Goal: Task Accomplishment & Management: Complete application form

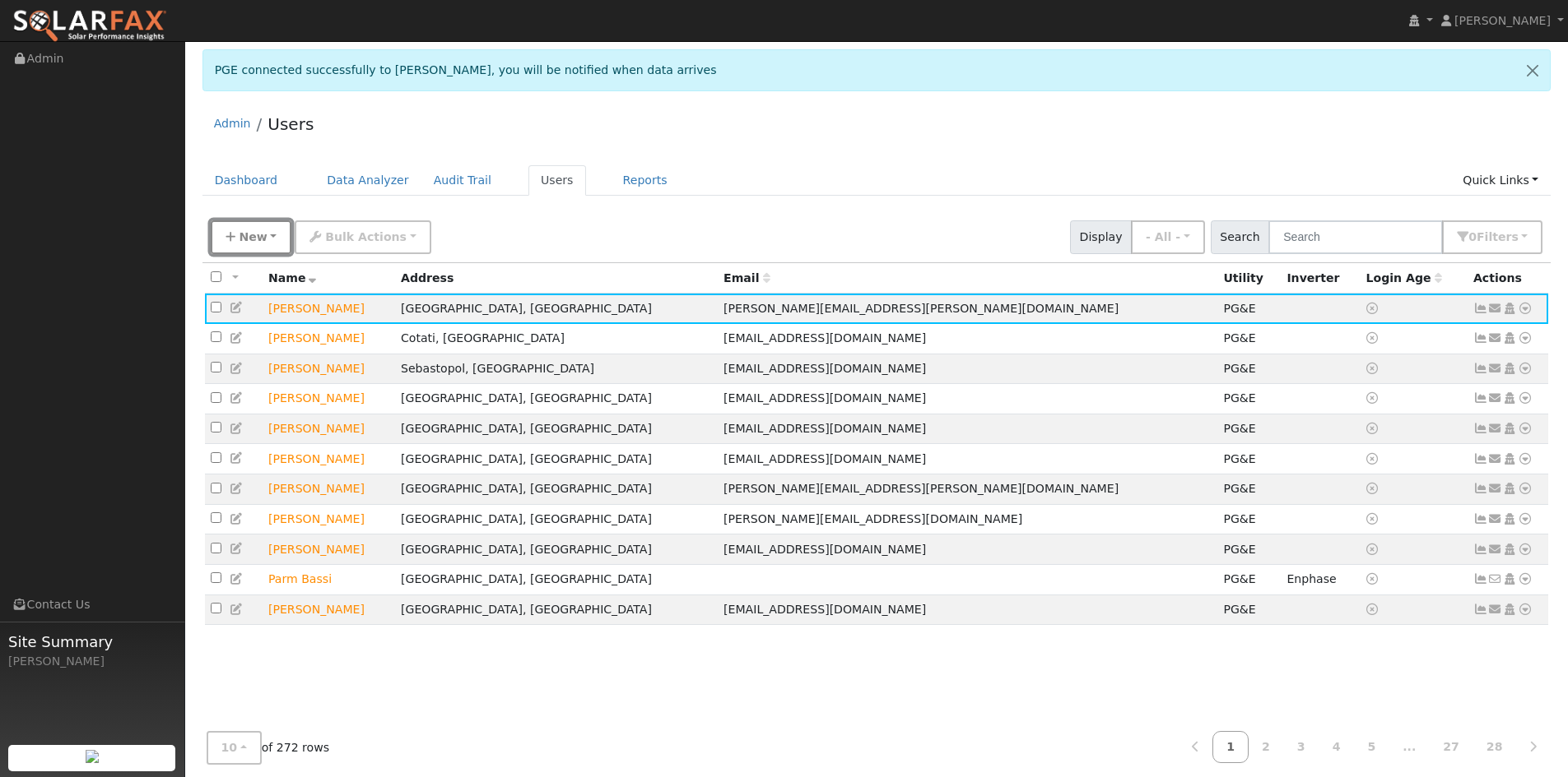
click at [240, 220] on button "New" at bounding box center [252, 236] width 82 height 34
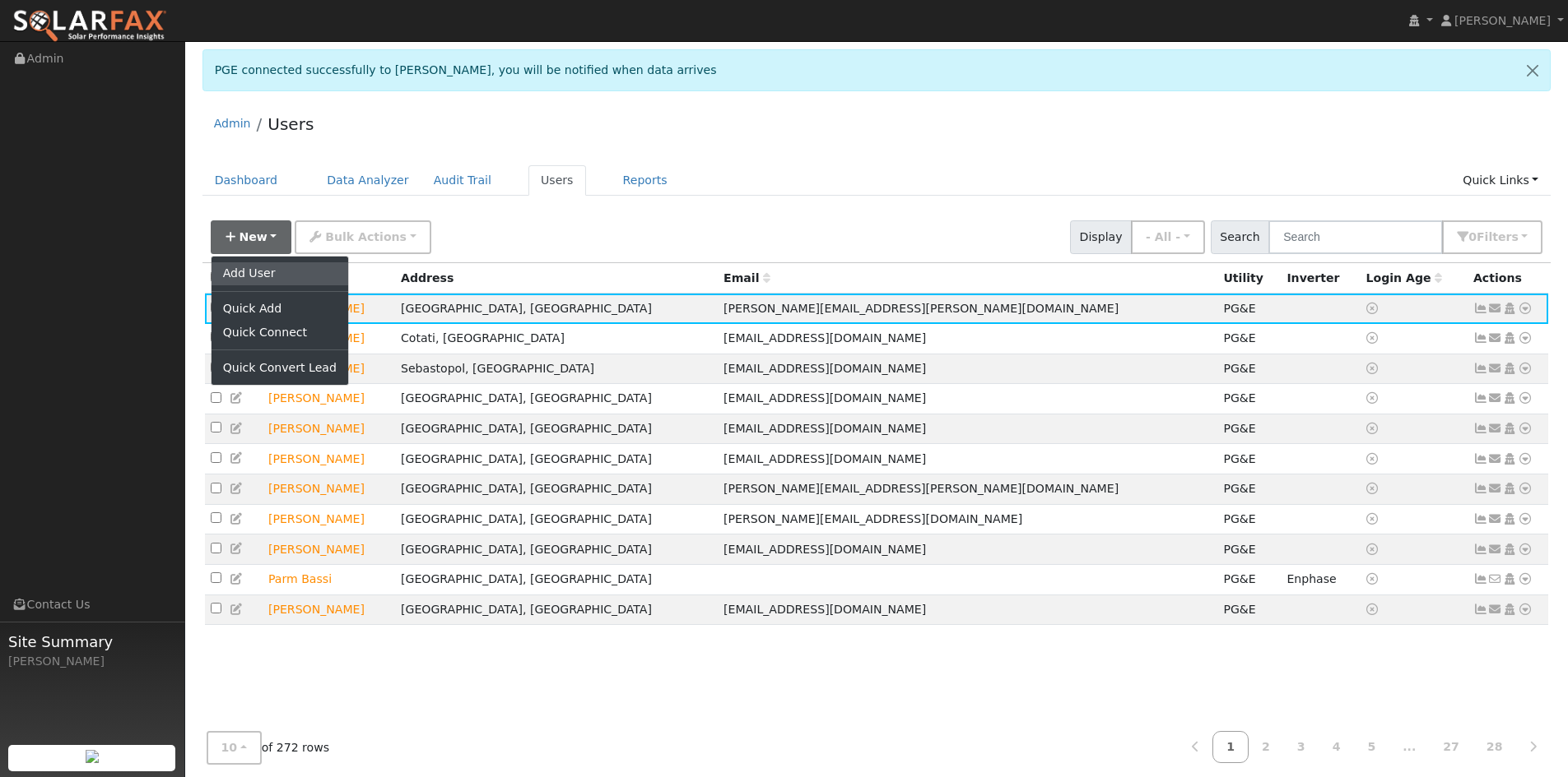
click at [236, 275] on link "Add User" at bounding box center [279, 273] width 137 height 23
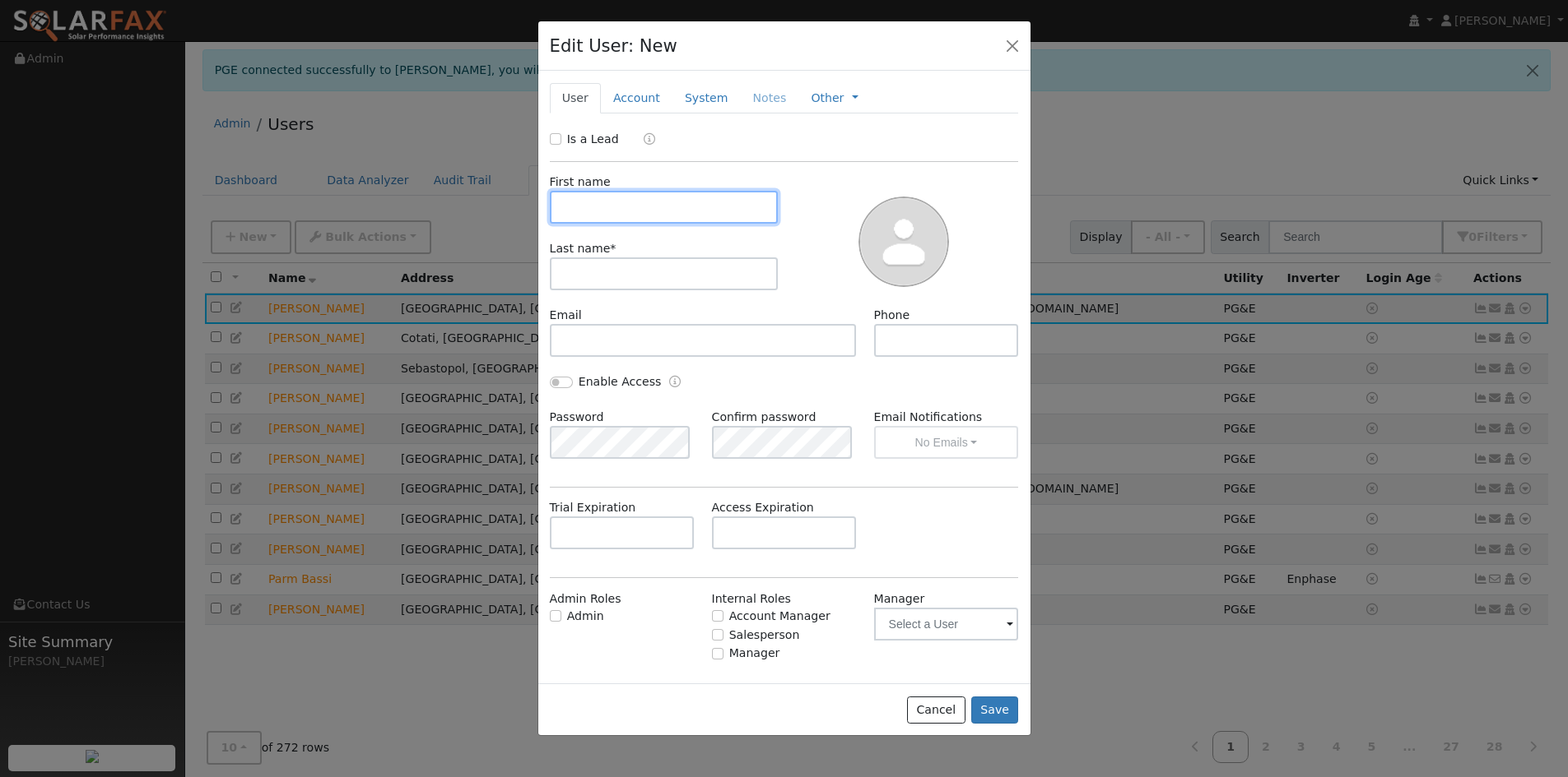
click at [609, 211] on input "text" at bounding box center [664, 207] width 229 height 33
type input "Kelly"
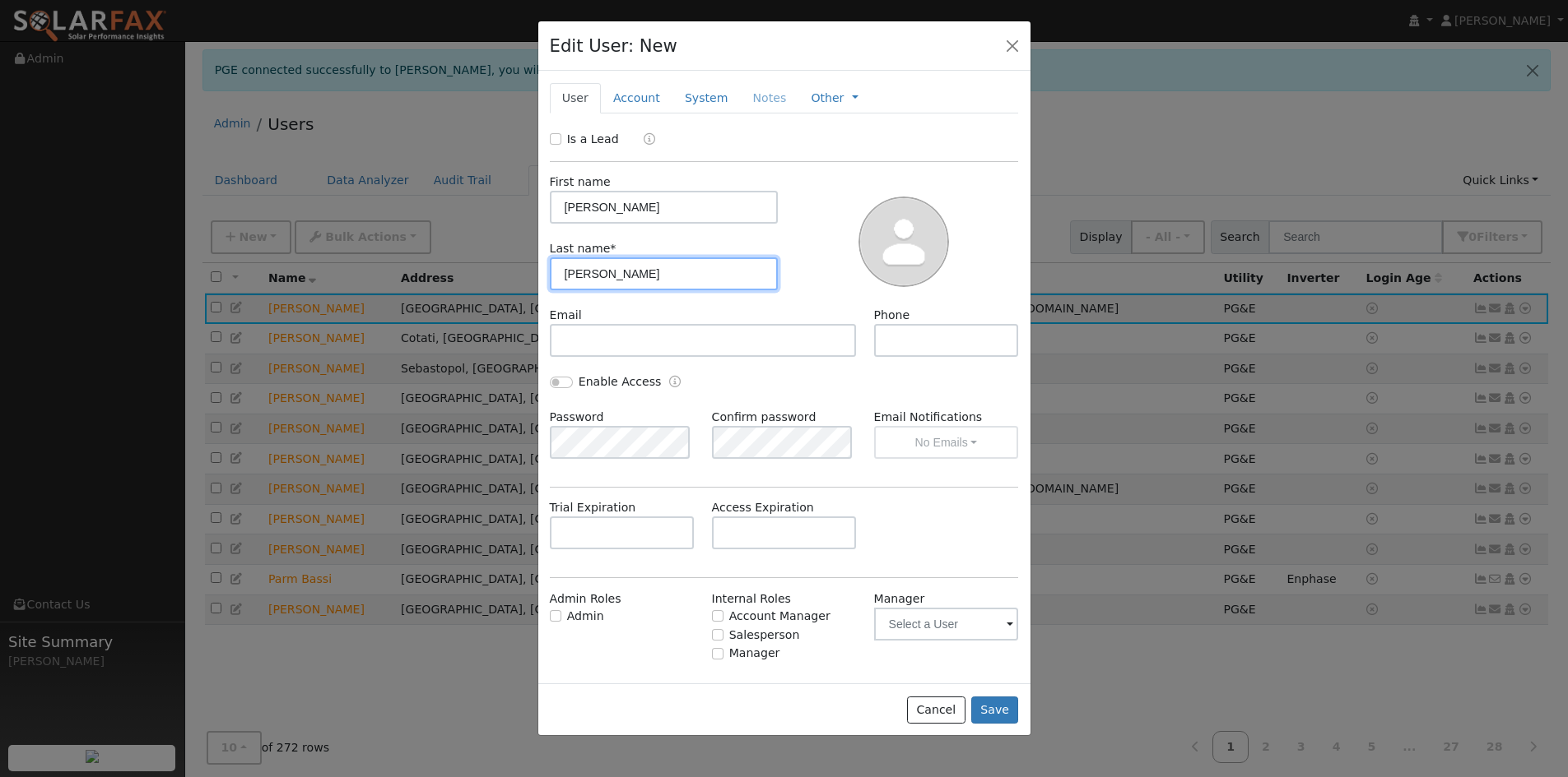
type input "Collins"
click at [562, 141] on div "Is a Lead" at bounding box center [586, 139] width 73 height 17
drag, startPoint x: 560, startPoint y: 140, endPoint x: 563, endPoint y: 158, distance: 18.2
click at [559, 139] on input "Is a Lead" at bounding box center [555, 139] width 12 height 12
checkbox input "true"
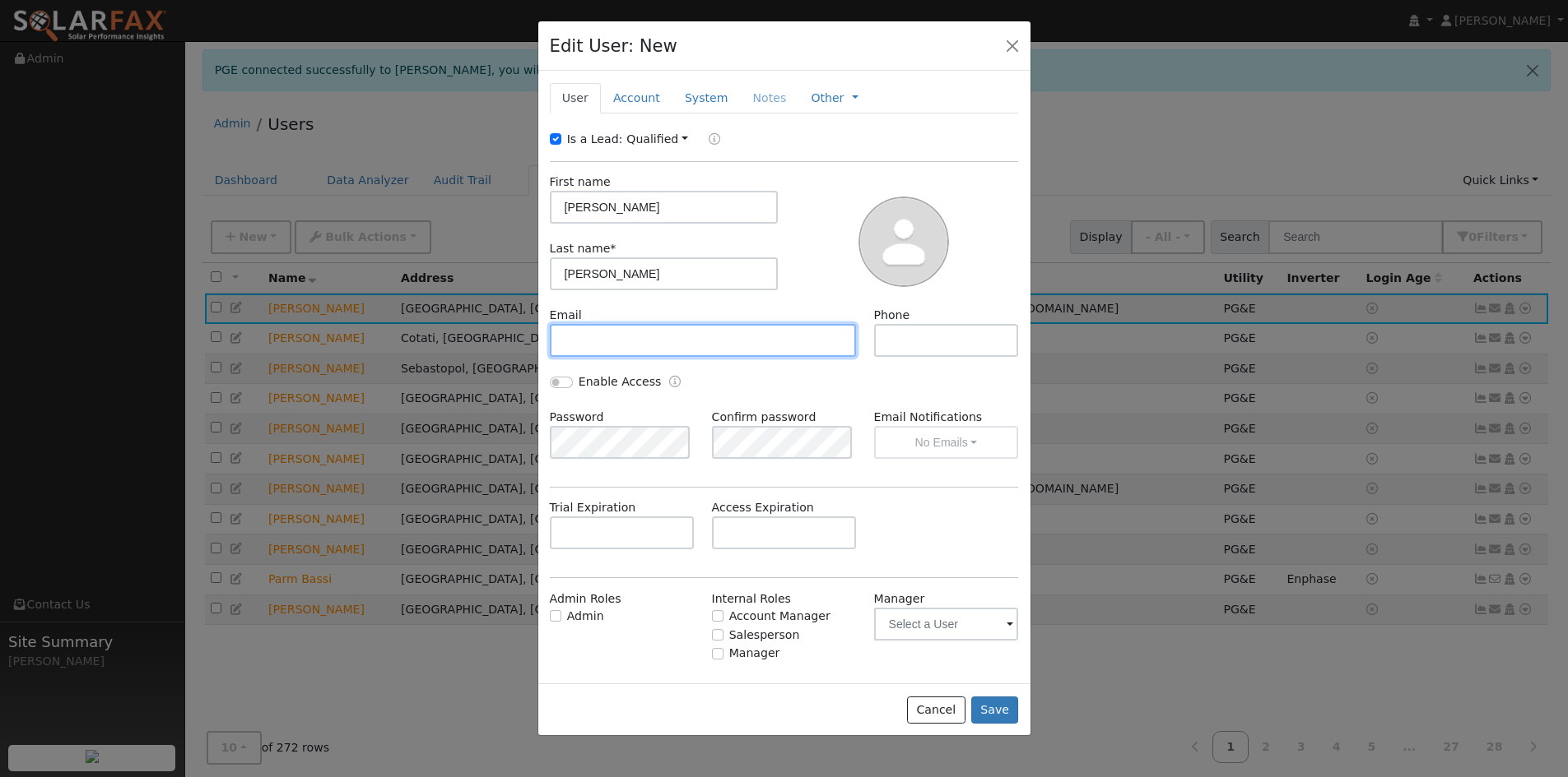
click at [624, 332] on input "text" at bounding box center [703, 341] width 307 height 33
click at [597, 342] on input "text" at bounding box center [703, 341] width 307 height 33
paste input "secondcircle930@gmail.com"
type input "secondcircle930@gmail.com"
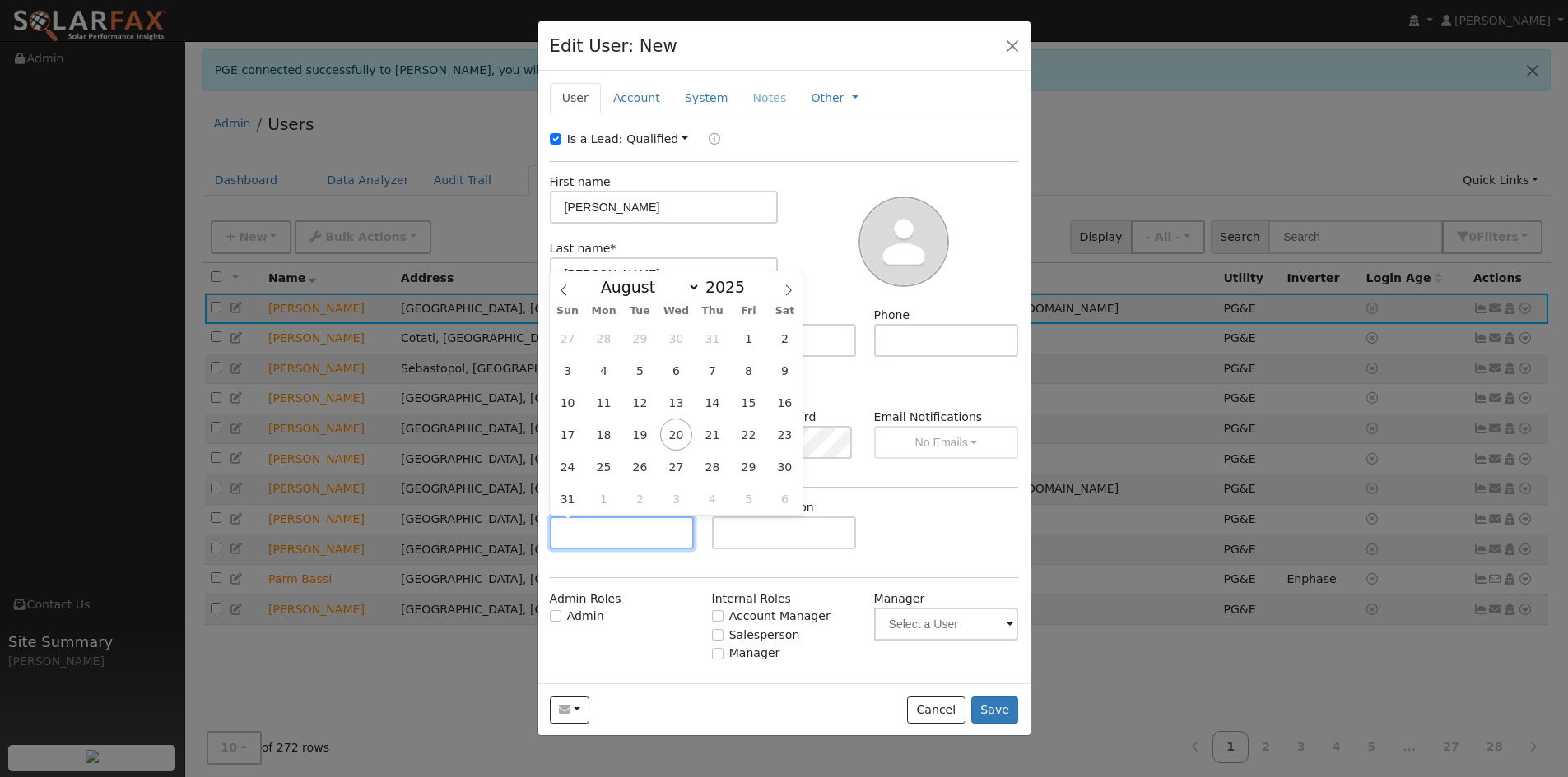
click at [596, 534] on input "text" at bounding box center [622, 532] width 145 height 33
click at [654, 288] on select "January February March April May June July August September October November De…" at bounding box center [646, 287] width 108 height 20
select select "9"
click at [606, 277] on select "January February March April May June July August September October November De…" at bounding box center [646, 287] width 108 height 20
click at [669, 399] on span "15" at bounding box center [676, 402] width 32 height 32
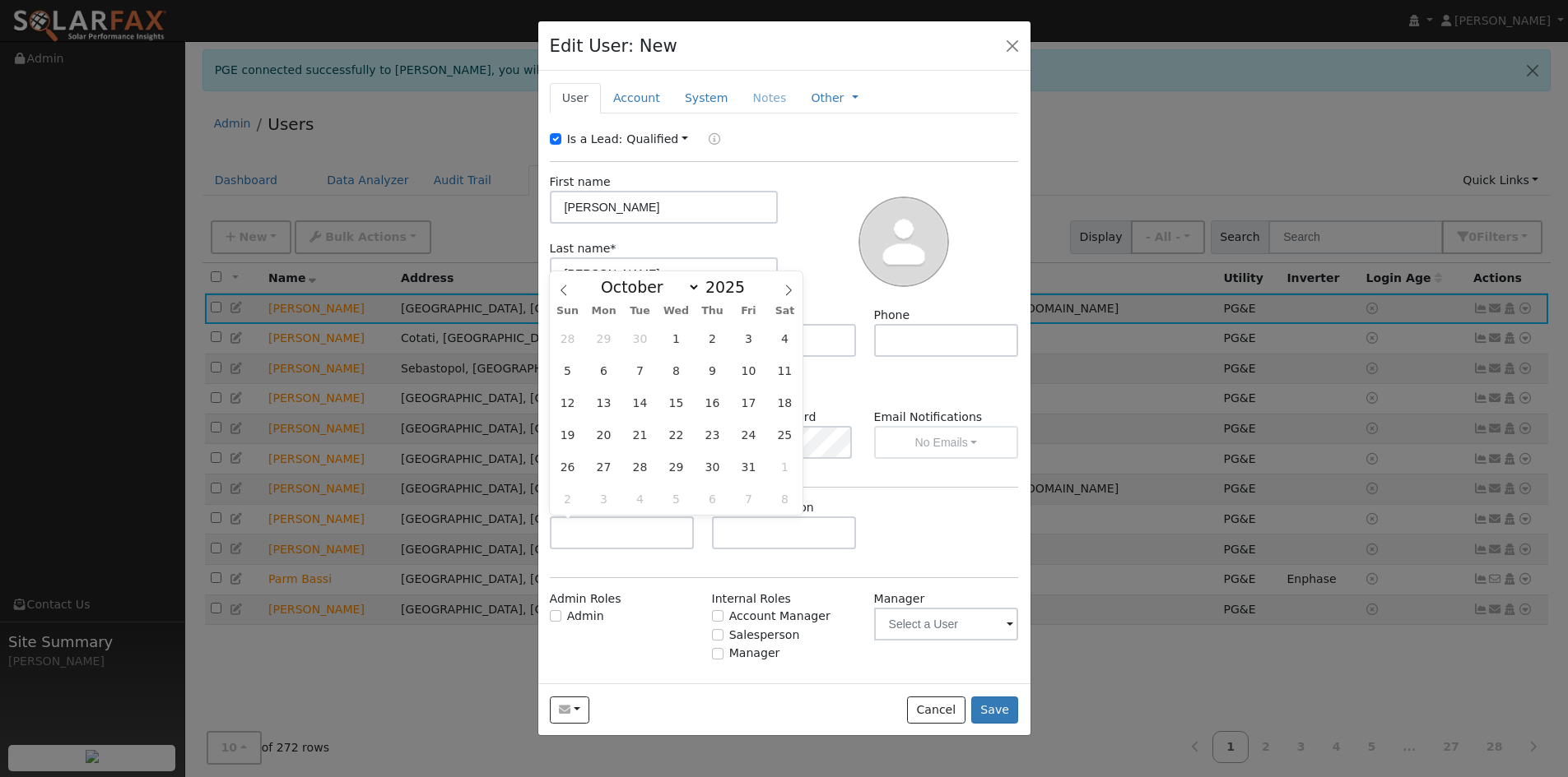
type input "10/15/2025"
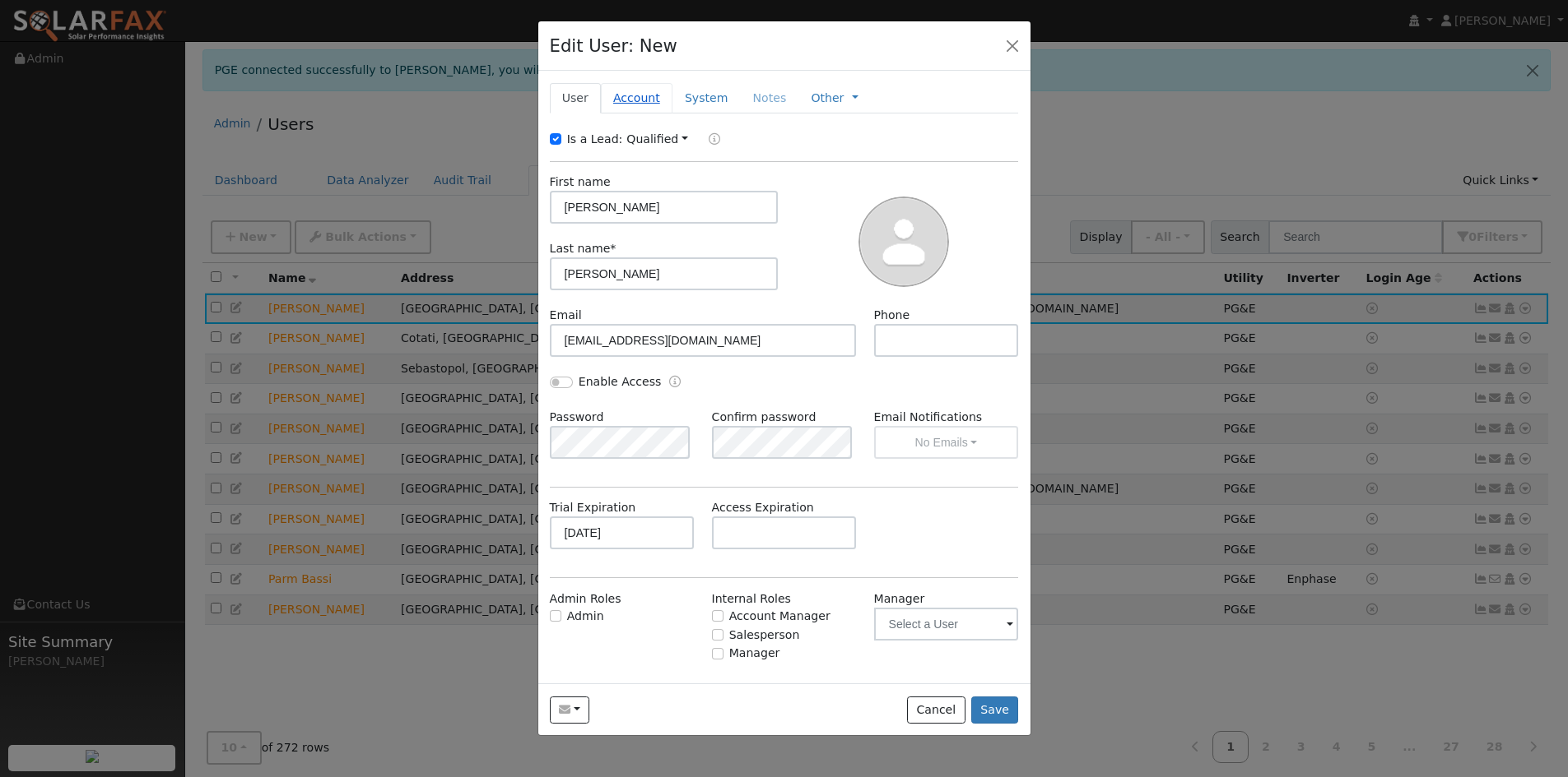
click at [627, 107] on link "Account" at bounding box center [636, 99] width 72 height 31
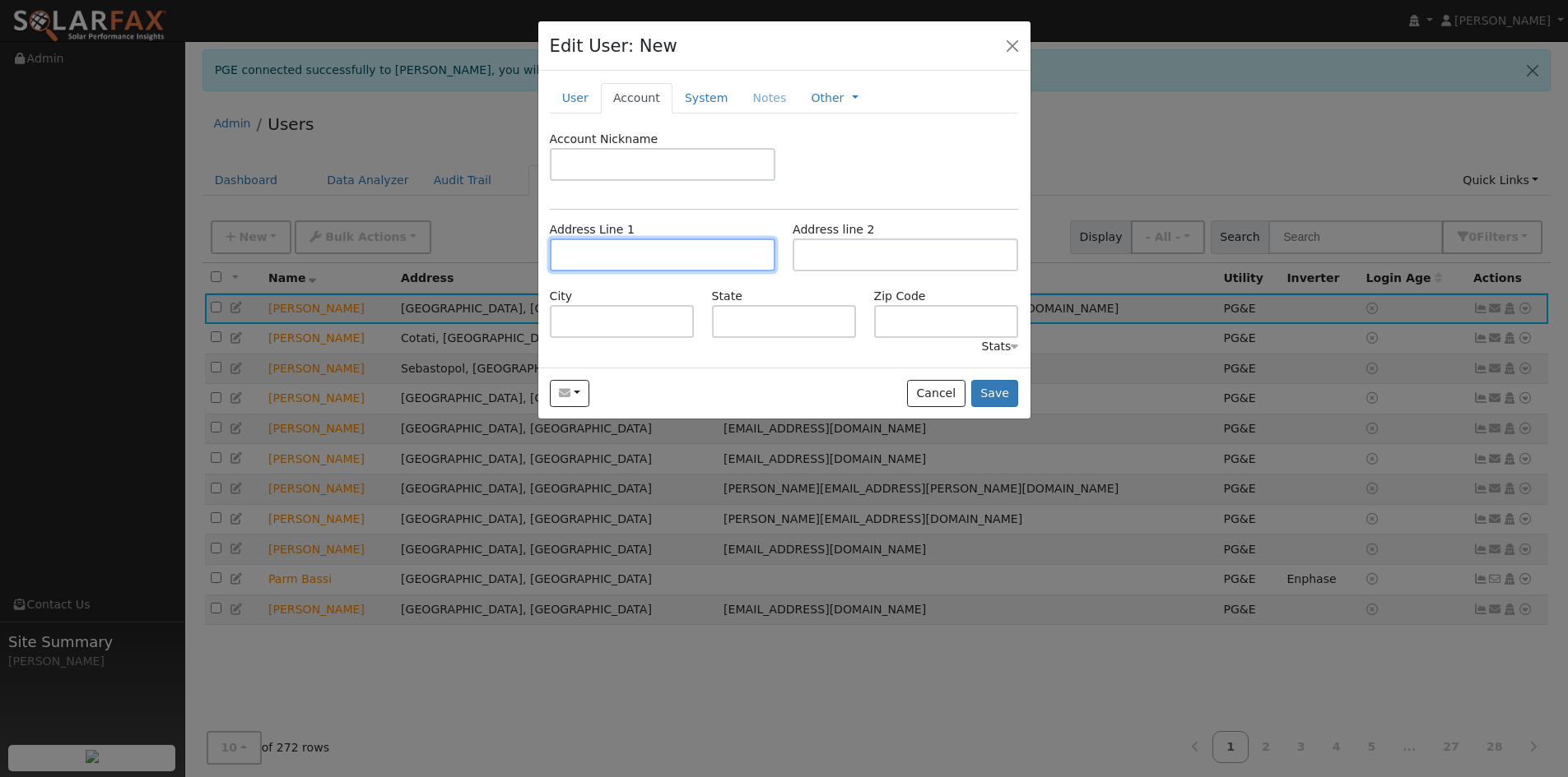
click at [627, 239] on input "text" at bounding box center [662, 254] width 226 height 33
click at [615, 258] on input "text" at bounding box center [662, 254] width 226 height 33
paste input "930 Clover Drive"
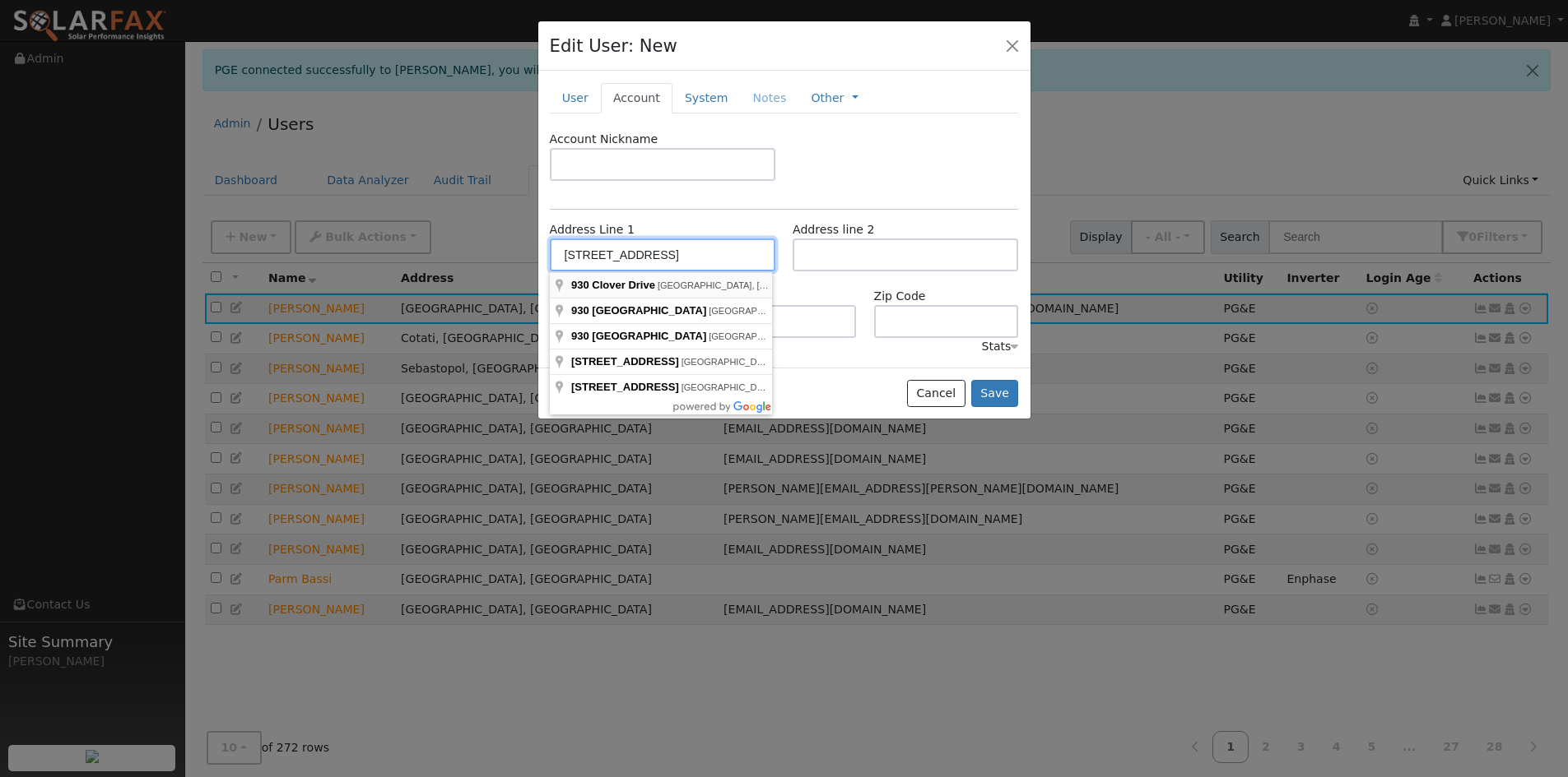
type input "930 Clover Drive"
type input "Santa Rosa"
type input "CA"
type input "95401"
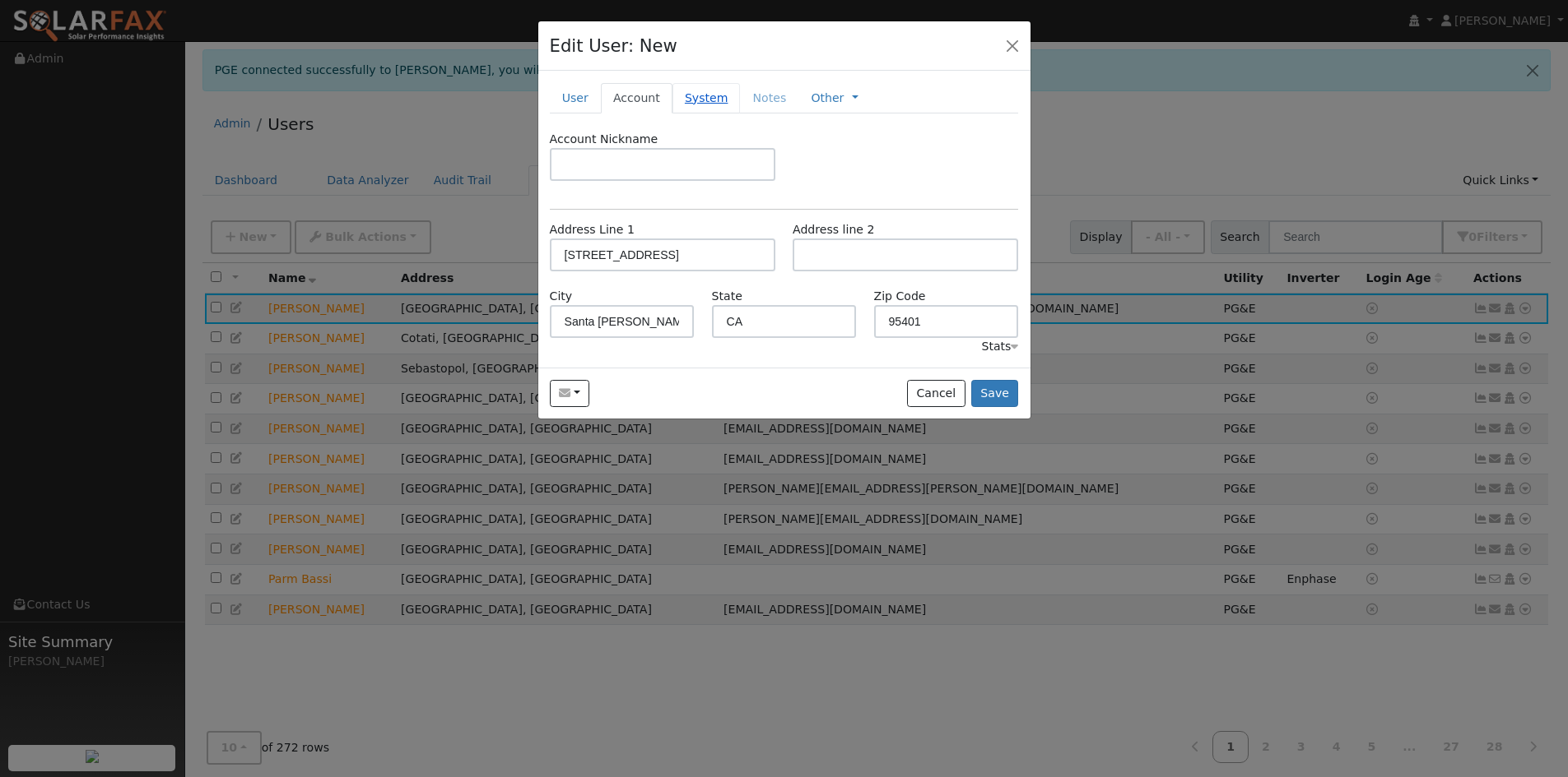
click at [672, 93] on link "System" at bounding box center [706, 99] width 68 height 31
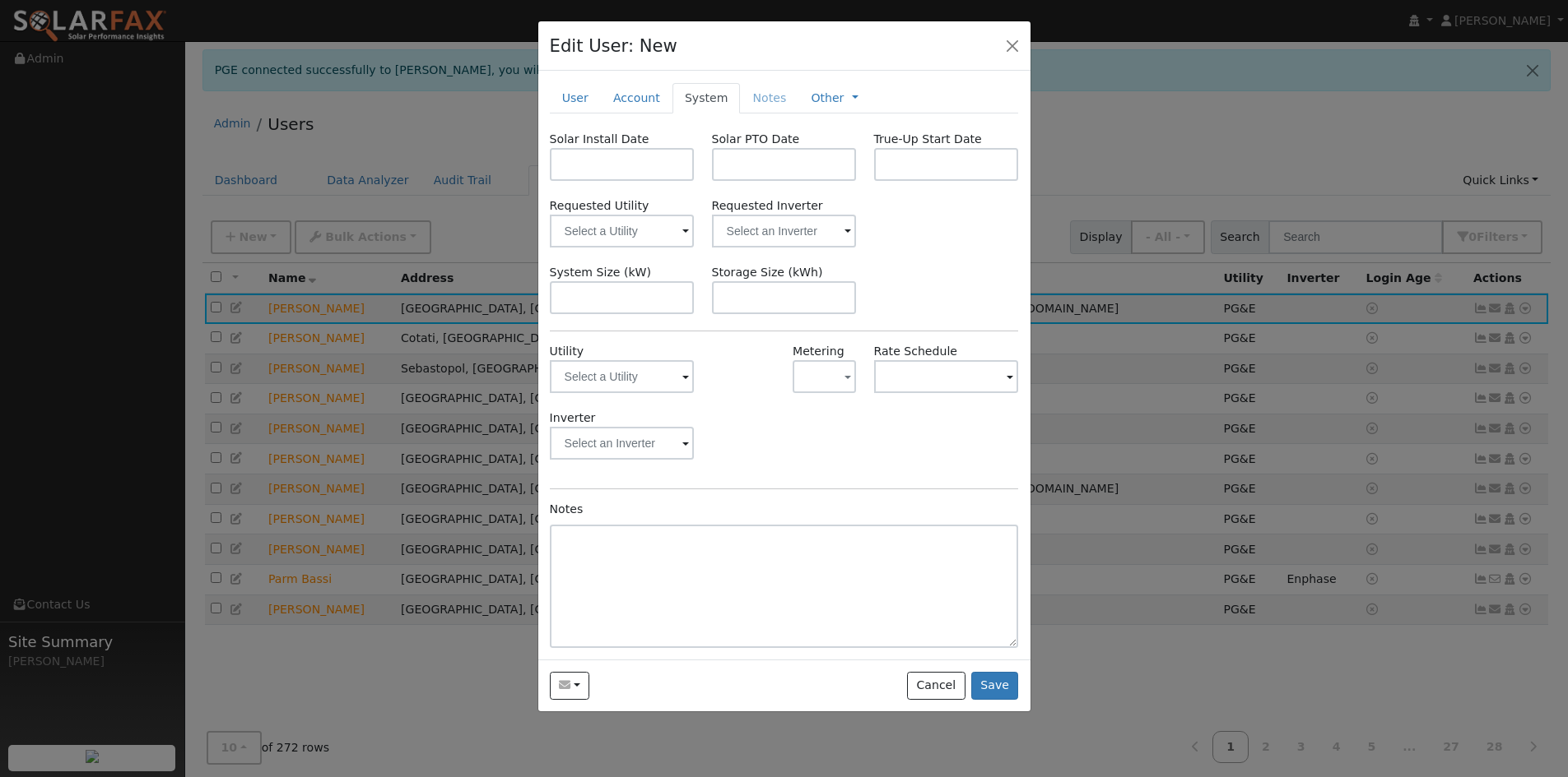
click at [687, 377] on span at bounding box center [685, 378] width 6 height 19
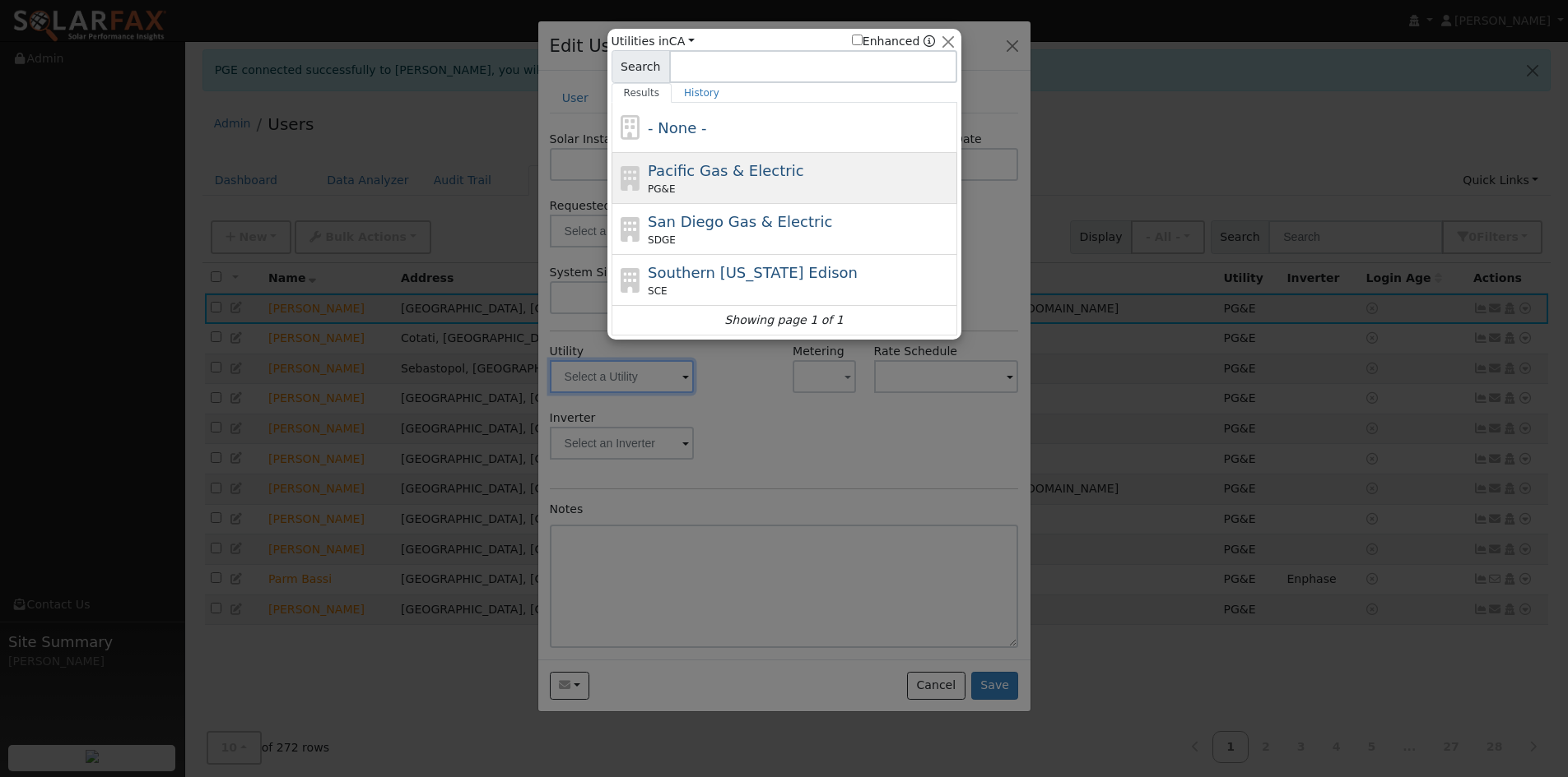
click at [682, 179] on span "Pacific Gas & Electric" at bounding box center [726, 170] width 156 height 17
type input "PG&E"
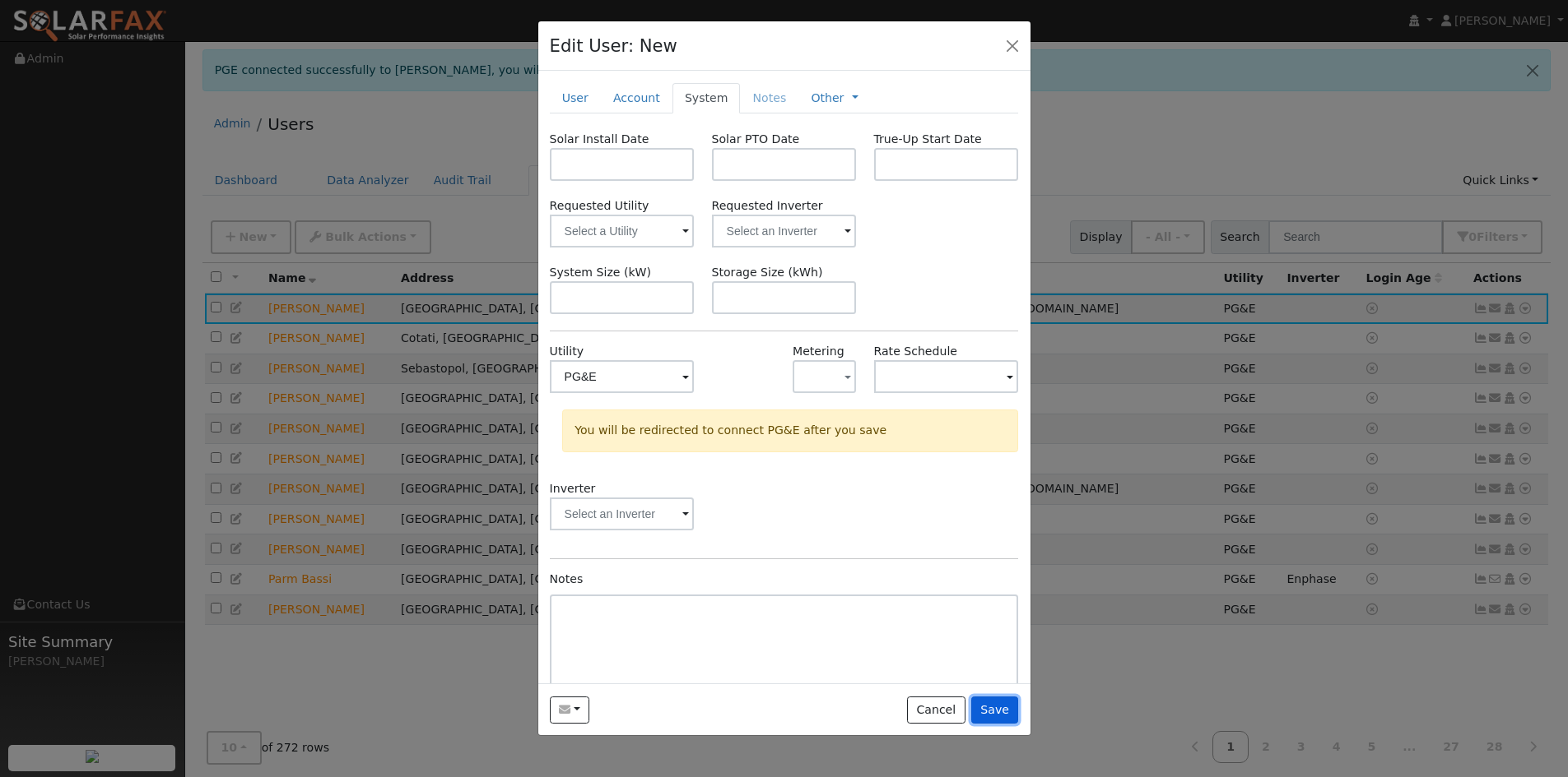
click at [1009, 710] on button "Save" at bounding box center [995, 710] width 48 height 28
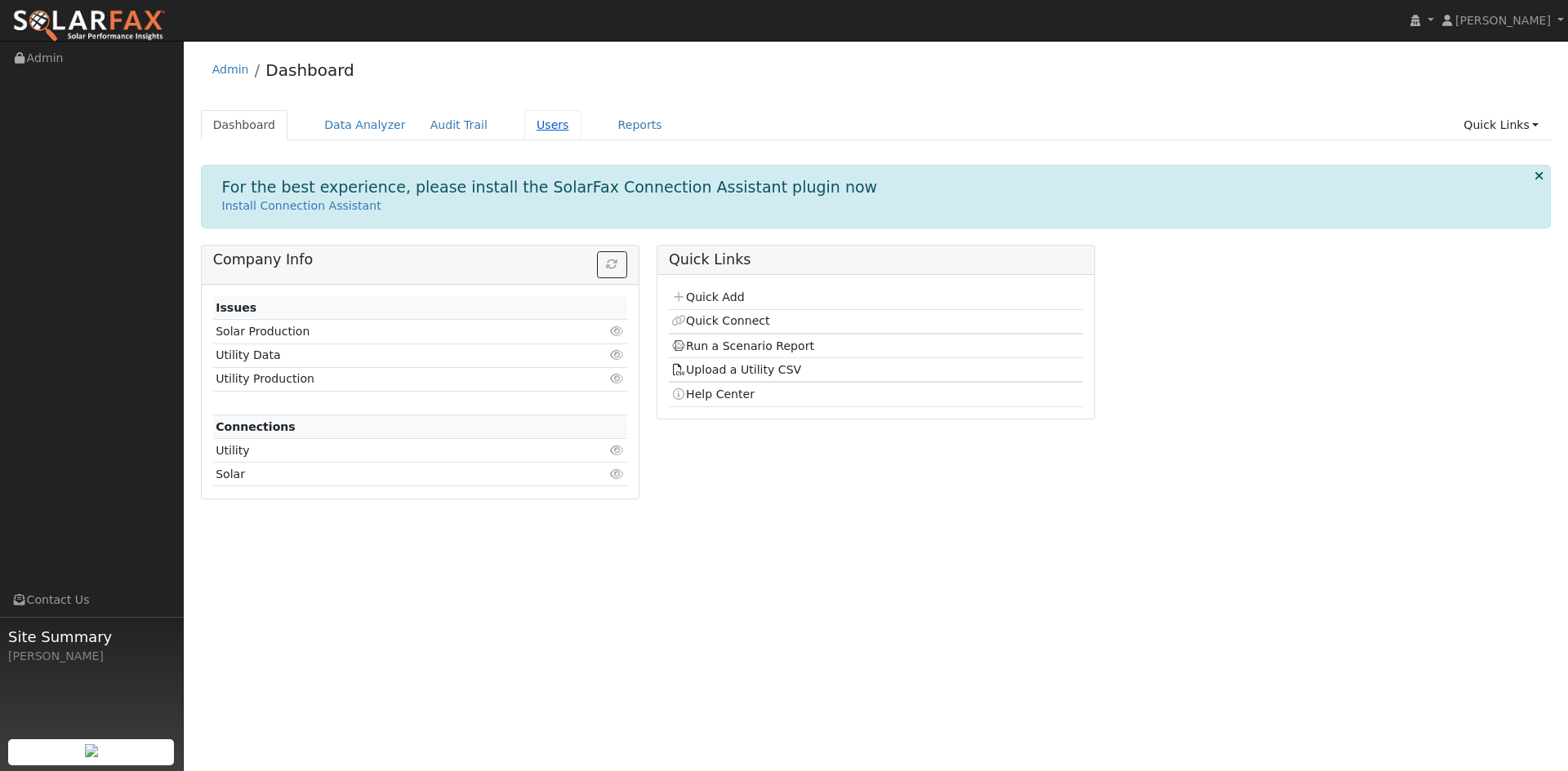
click at [524, 119] on link "Users" at bounding box center [553, 126] width 58 height 31
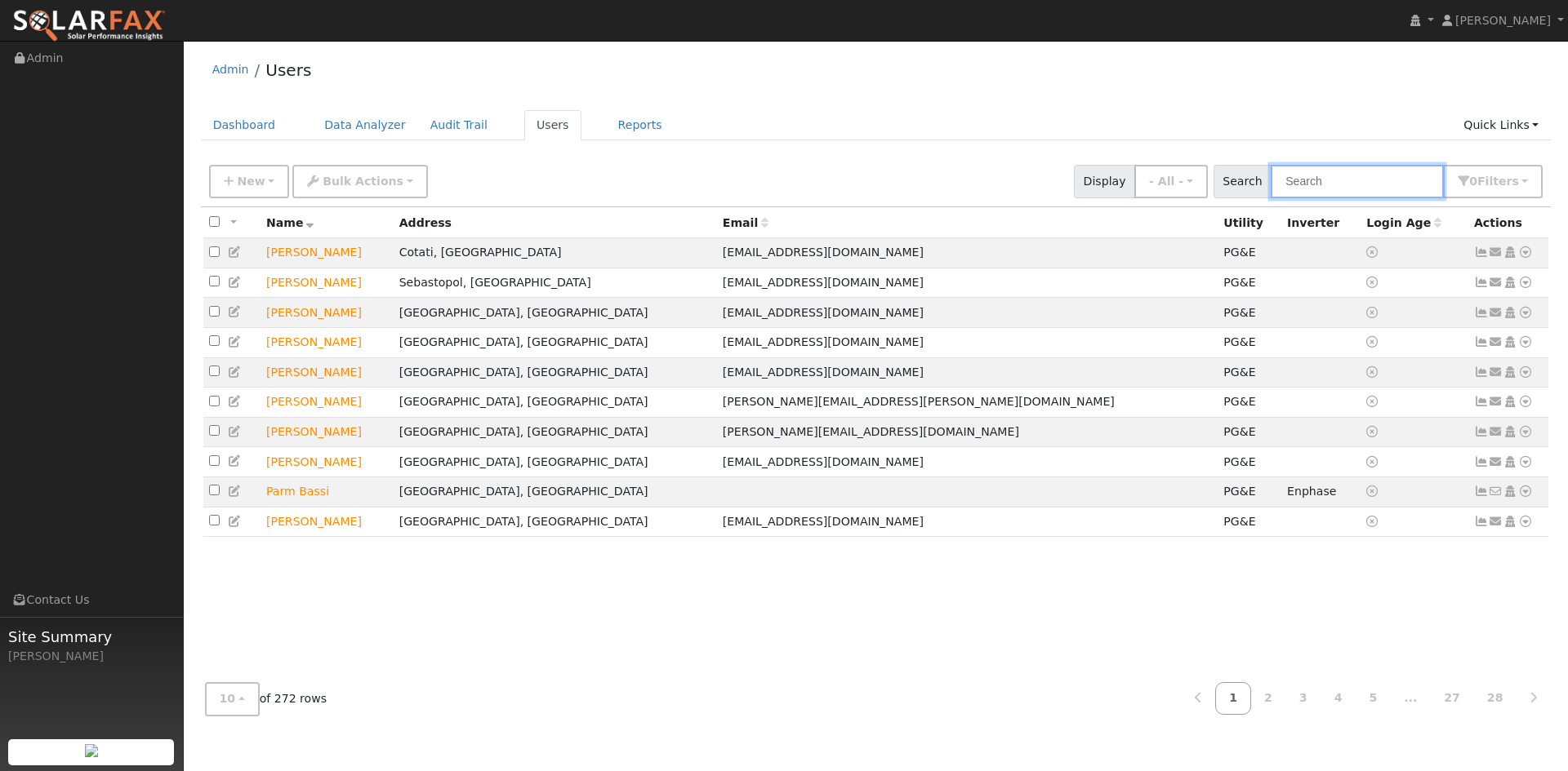
click at [1302, 176] on input "text" at bounding box center [1358, 182] width 174 height 33
type input "[PERSON_NAME]"
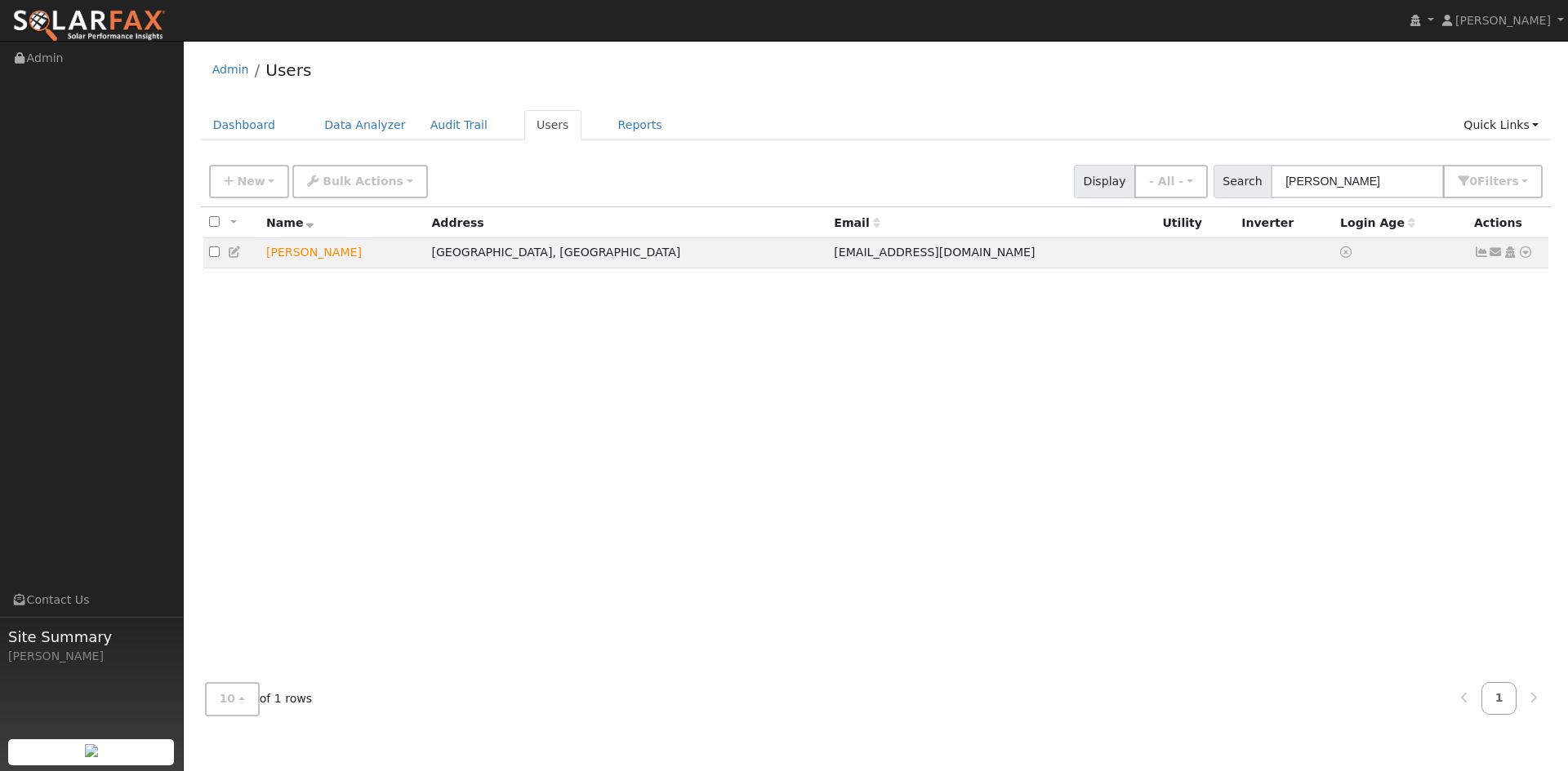
click at [229, 254] on icon at bounding box center [235, 252] width 14 height 12
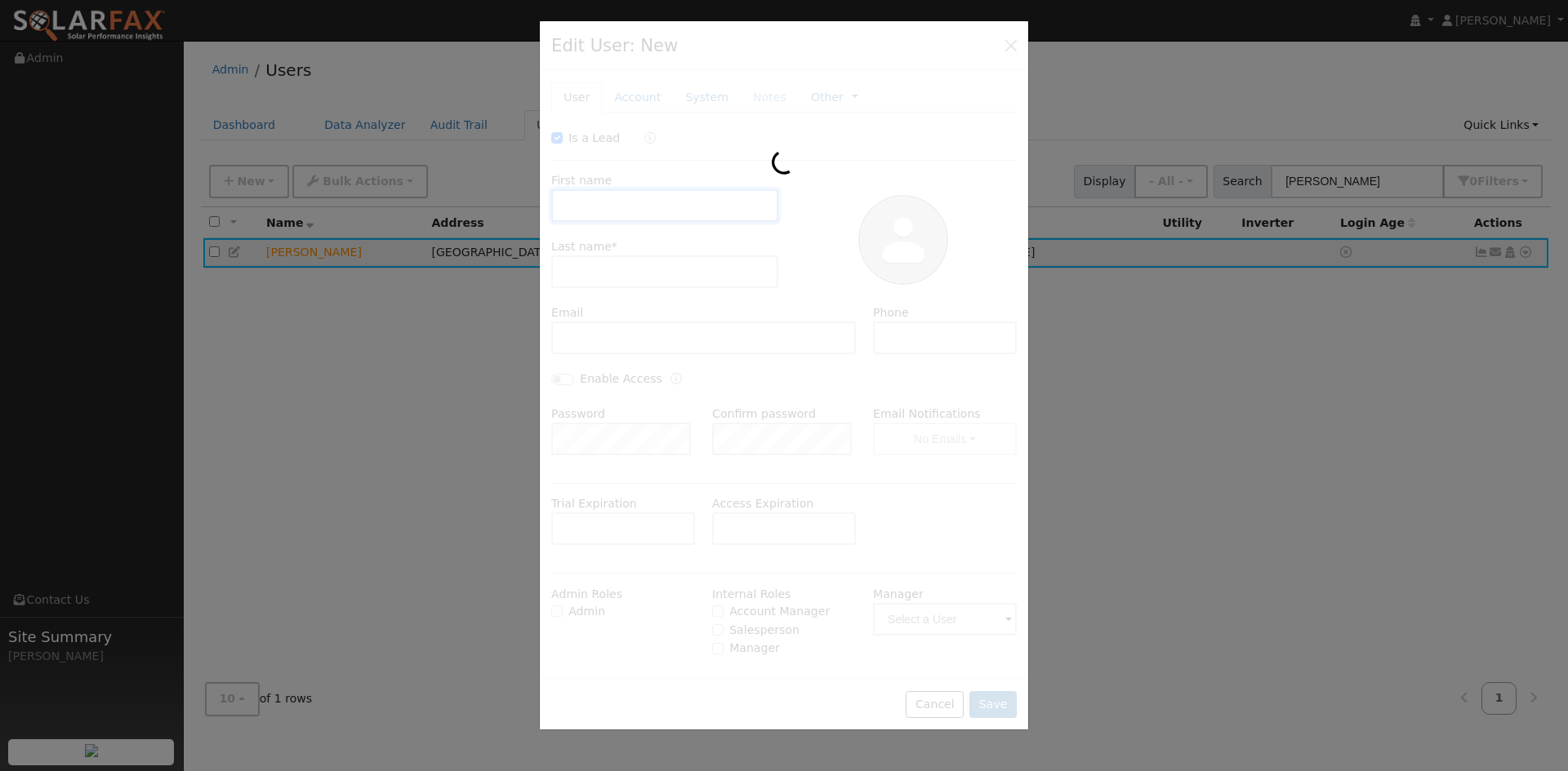
type input "10/15/2025"
checkbox input "true"
type input "Kelly"
type input "Collins"
type input "secondcircle930@gmail.com"
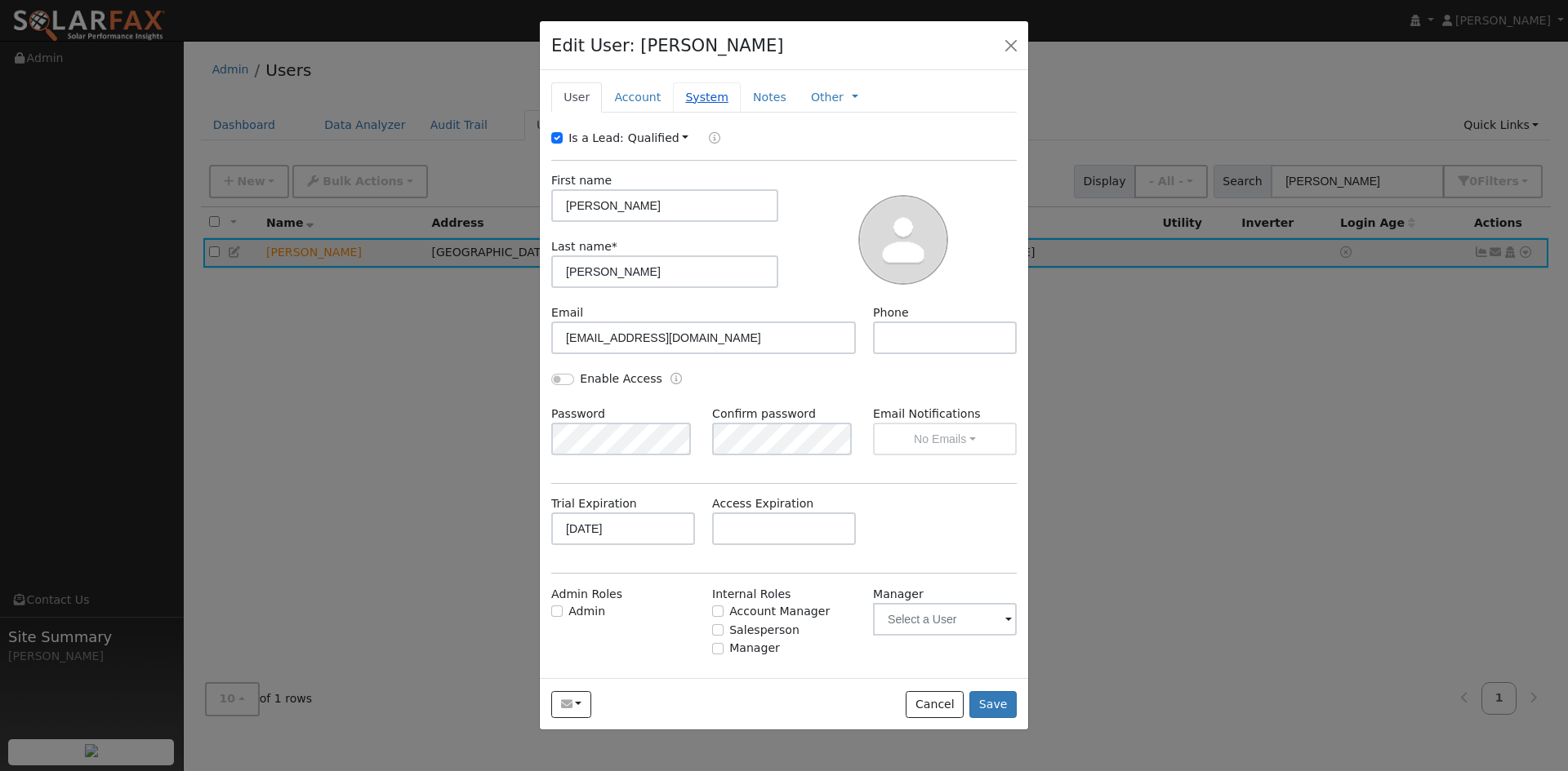
click at [711, 102] on link "System" at bounding box center [707, 98] width 67 height 31
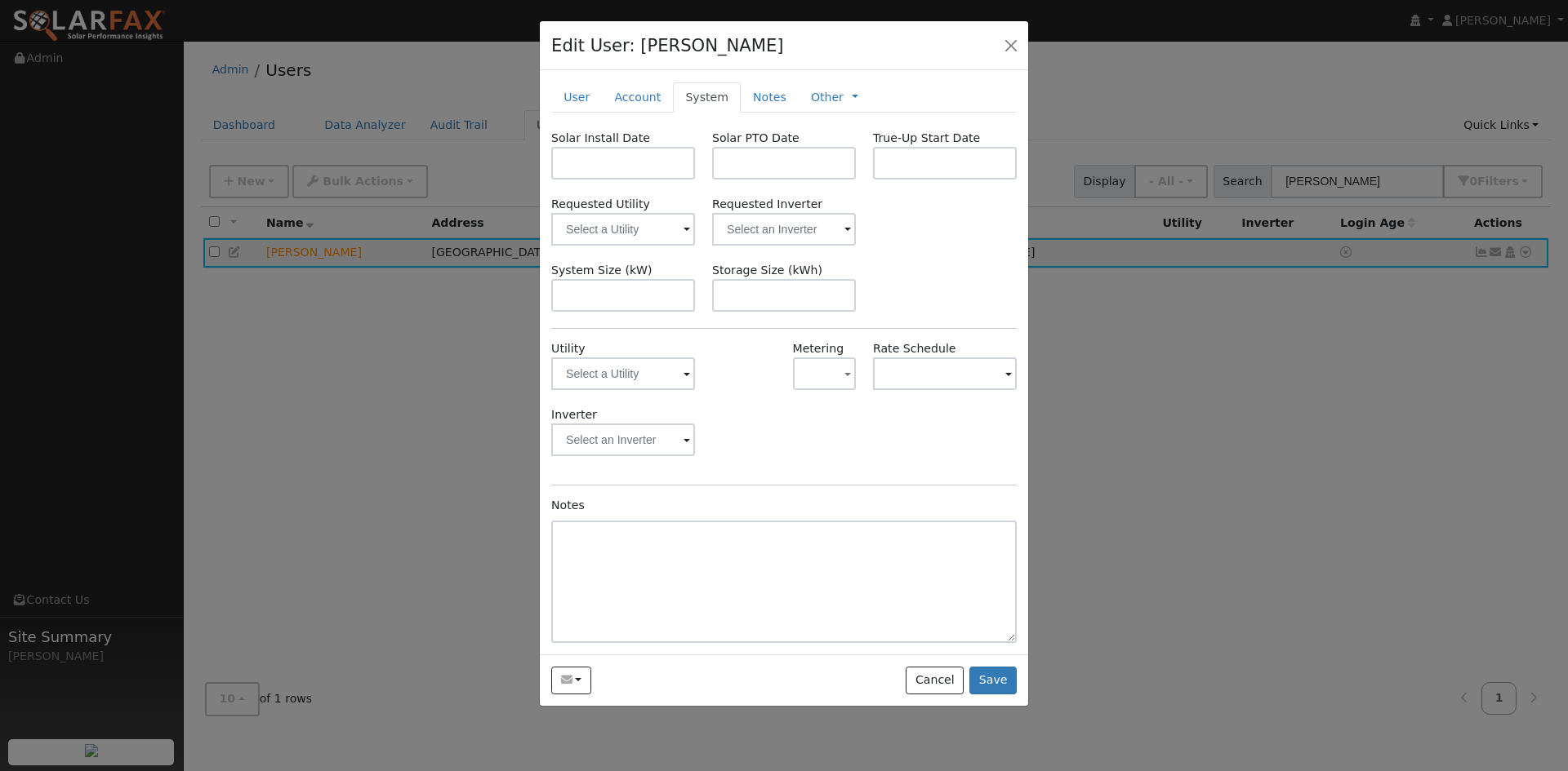
click at [687, 374] on span at bounding box center [686, 375] width 6 height 19
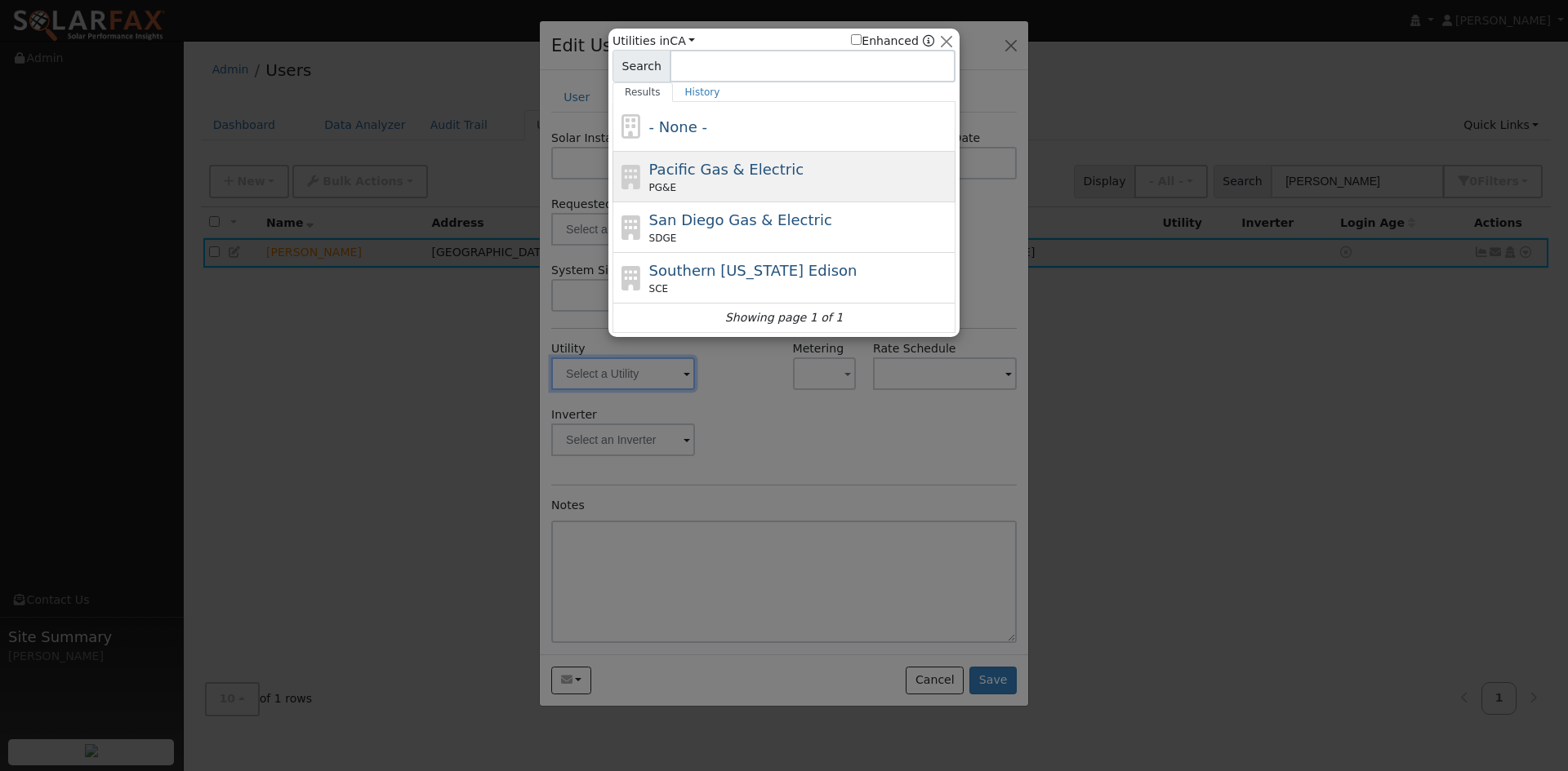
click at [729, 181] on div "Pacific Gas & Electric PG&E" at bounding box center [800, 176] width 303 height 37
type input "PG&E"
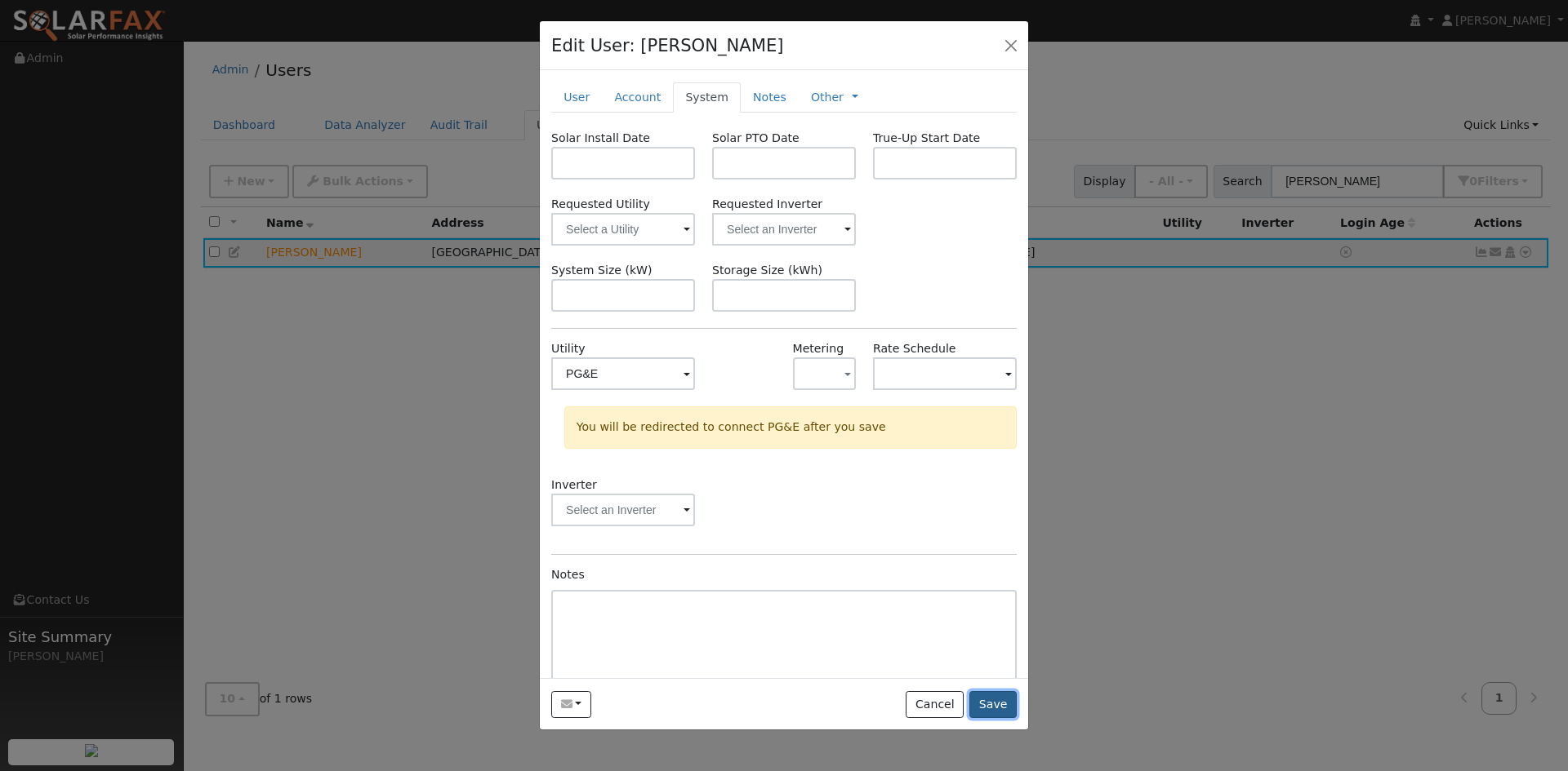
click at [1006, 703] on button "Save" at bounding box center [993, 705] width 48 height 28
